Goal: Check status: Check status

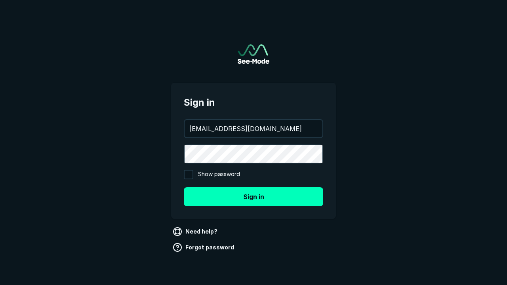
type input "[EMAIL_ADDRESS][DOMAIN_NAME]"
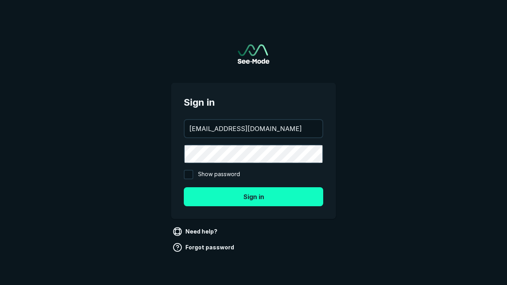
click at [253, 196] on button "Sign in" at bounding box center [253, 196] width 139 height 19
